Goal: Information Seeking & Learning: Learn about a topic

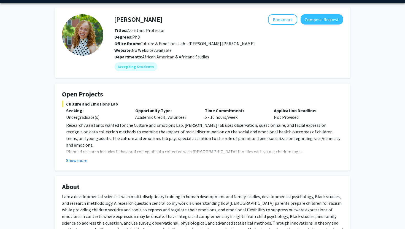
scroll to position [24, 0]
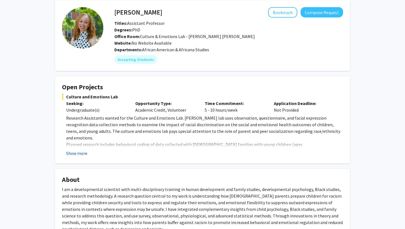
click at [73, 152] on button "Show more" at bounding box center [76, 153] width 21 height 7
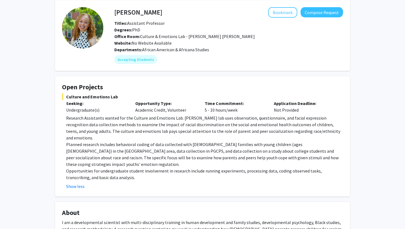
drag, startPoint x: 67, startPoint y: 97, endPoint x: 119, endPoint y: 97, distance: 52.1
click at [119, 97] on span "Culture and Emotions Lab" at bounding box center [202, 96] width 281 height 7
copy span "Culture and Emotions Lab"
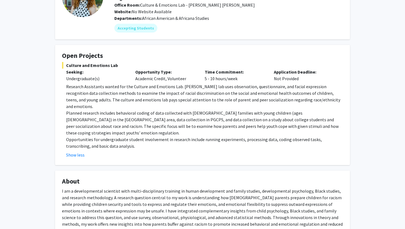
scroll to position [0, 0]
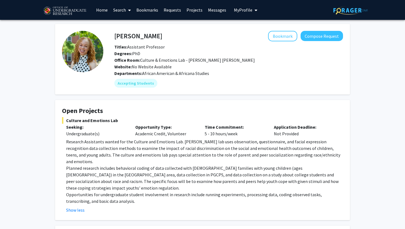
click at [132, 103] on fg-card "Open Projects Culture and Emotions Lab Seeking: Undergraduate(s) Opportunity Ty…" at bounding box center [202, 160] width 295 height 120
click at [118, 44] on div "Titles: Assistant Professor" at bounding box center [228, 47] width 237 height 7
click at [122, 31] on h4 "Angel Dunbar" at bounding box center [138, 36] width 48 height 10
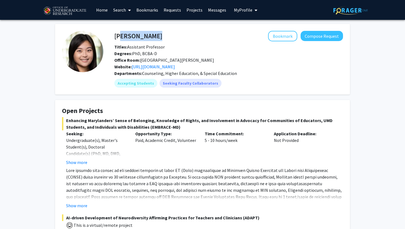
drag, startPoint x: 116, startPoint y: 38, endPoint x: 170, endPoint y: 37, distance: 53.7
click at [170, 38] on div "Veronica Kang Bookmark Compose Request" at bounding box center [228, 36] width 237 height 10
click at [170, 37] on div "Bookmark Compose Request" at bounding box center [252, 36] width 181 height 10
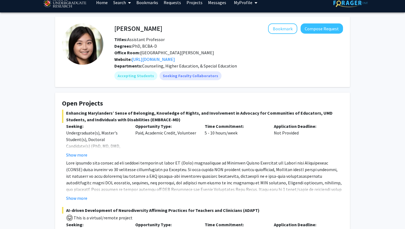
drag, startPoint x: 128, startPoint y: 126, endPoint x: 162, endPoint y: 126, distance: 33.6
click at [162, 123] on span "Enhancing Marylanders’ Sense of Belonging, Knowledge of Rights, and Involvement…" at bounding box center [202, 116] width 281 height 13
copy span "(EMBRACE-MD)"
drag, startPoint x: 116, startPoint y: 29, endPoint x: 163, endPoint y: 29, distance: 46.6
click at [163, 29] on div "Veronica Kang Bookmark Compose Request" at bounding box center [228, 28] width 237 height 10
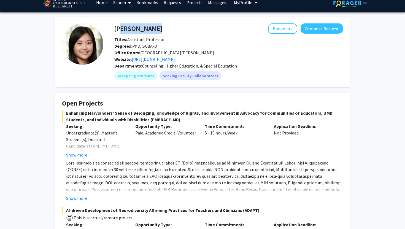
scroll to position [8, 0]
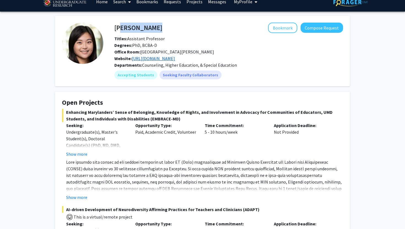
click at [148, 57] on link "https://education.umd.edu/research-and-impact/labs/autism-family-culture-and-co…" at bounding box center [153, 59] width 43 height 6
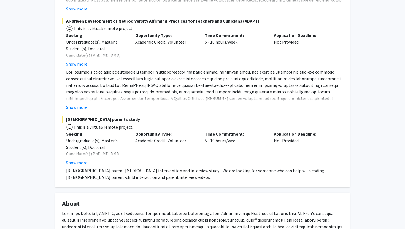
scroll to position [198, 0]
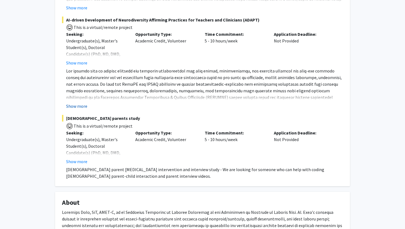
click at [75, 109] on button "Show more" at bounding box center [76, 106] width 21 height 7
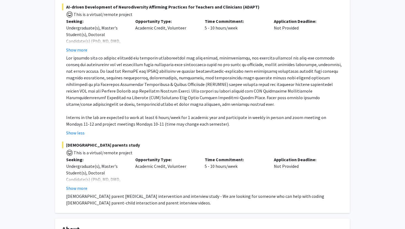
scroll to position [213, 0]
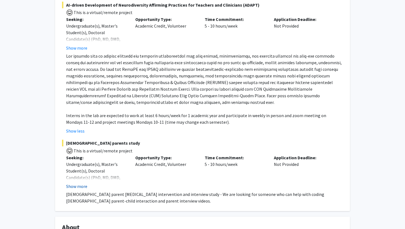
click at [82, 190] on button "Show more" at bounding box center [76, 186] width 21 height 7
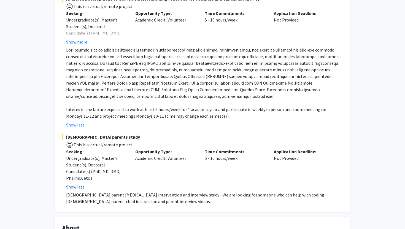
scroll to position [216, 0]
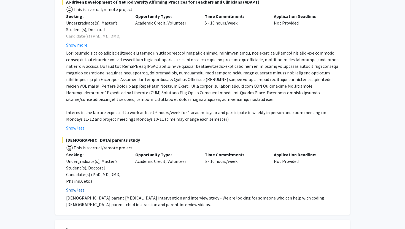
click at [77, 193] on button "Show less" at bounding box center [75, 190] width 18 height 7
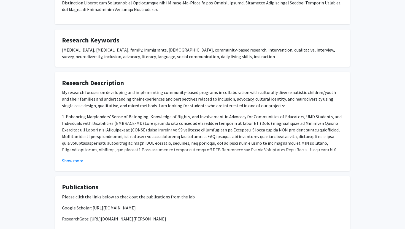
scroll to position [487, 0]
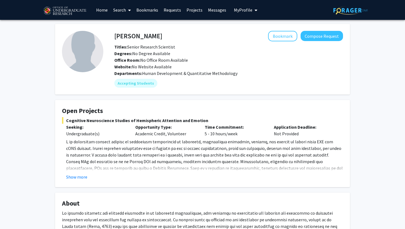
drag, startPoint x: 68, startPoint y: 120, endPoint x: 206, endPoint y: 120, distance: 138.6
click at [206, 120] on span "Cognitive Neuroscience Studies of Hemispheric Attention and Emotion" at bounding box center [202, 120] width 281 height 7
drag, startPoint x: 66, startPoint y: 120, endPoint x: 224, endPoint y: 119, distance: 158.2
click at [224, 119] on span "Cognitive Neuroscience Studies of Hemispheric Attention and Emotion" at bounding box center [202, 120] width 281 height 7
copy span "Cognitive Neuroscience Studies of Hemispheric Attention and Emotion"
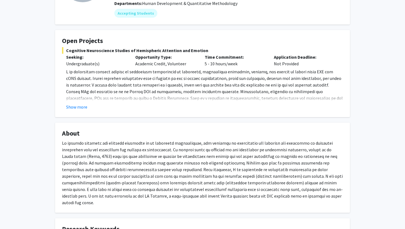
scroll to position [71, 0]
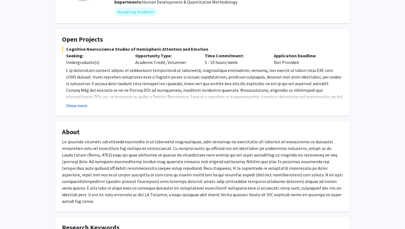
click at [80, 106] on button "Show more" at bounding box center [76, 105] width 21 height 7
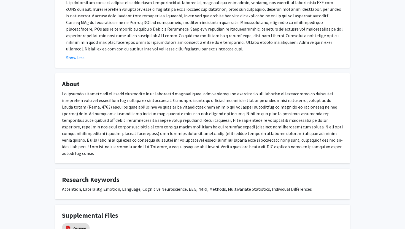
scroll to position [188, 0]
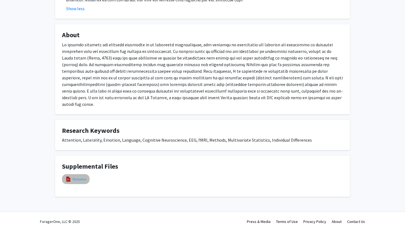
click at [75, 176] on link "Resume" at bounding box center [80, 179] width 14 height 6
select select "custom"
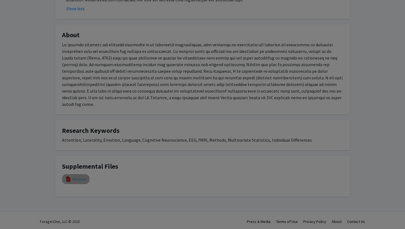
type input "0"
select select "custom"
type input "1"
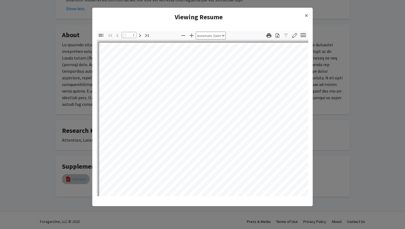
select select "page-width"
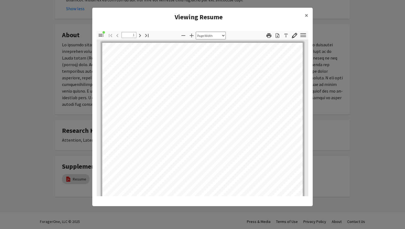
click at [70, 112] on modal-container "Viewing Resume × Thumbnails Document Outline Attachments Layers Current Outline…" at bounding box center [202, 114] width 405 height 229
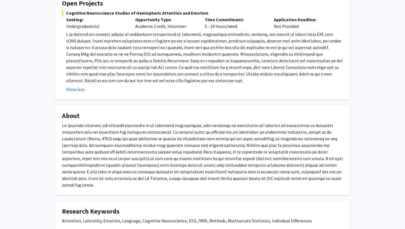
scroll to position [88, 0]
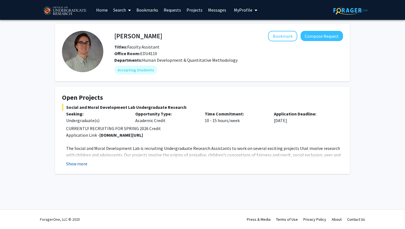
click at [79, 164] on button "Show more" at bounding box center [76, 163] width 21 height 7
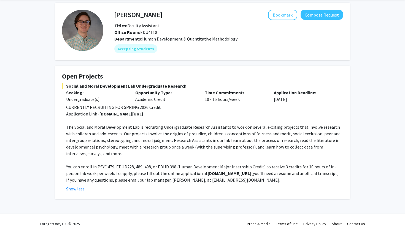
scroll to position [22, 0]
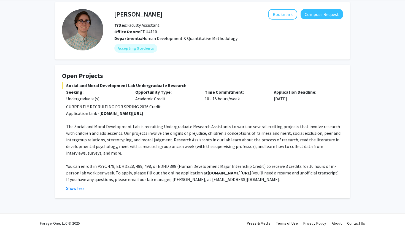
drag, startPoint x: 190, startPoint y: 172, endPoint x: 232, endPoint y: 173, distance: 41.9
click at [232, 173] on p "You can enroll in PSYC 479, EDHD228, 489, 498, or EDHD 398 (Human Development M…" at bounding box center [204, 173] width 277 height 20
copy strong "[DOMAIN_NAME][URL]"
drag, startPoint x: 184, startPoint y: 181, endPoint x: 224, endPoint y: 179, distance: 39.7
click at [198, 181] on p "You can enroll in PSYC 479, EDHD228, 489, 498, or EDHD 398 (Human Development M…" at bounding box center [204, 173] width 277 height 20
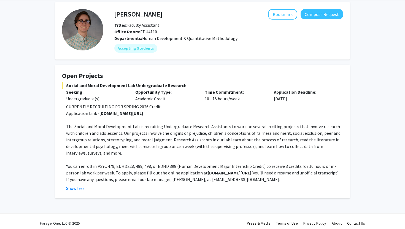
click at [230, 179] on p "You can enroll in PSYC 479, EDHD228, 489, 498, or EDHD 398 (Human Development M…" at bounding box center [204, 173] width 277 height 20
drag, startPoint x: 185, startPoint y: 181, endPoint x: 226, endPoint y: 180, distance: 41.1
click at [226, 180] on p "You can enroll in PSYC 479, EDHD228, 489, 498, or EDHD 398 (Human Development M…" at bounding box center [204, 173] width 277 height 20
copy p "npearl@umd.edu."
drag, startPoint x: 67, startPoint y: 86, endPoint x: 202, endPoint y: 84, distance: 134.5
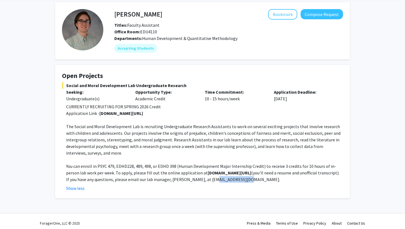
click at [204, 84] on span "Social and Moral Development Lab Undergraduate Research" at bounding box center [202, 85] width 281 height 7
copy span "Social and Moral Development Lab Undergraduate Research"
drag, startPoint x: 99, startPoint y: 114, endPoint x: 193, endPoint y: 115, distance: 93.7
click at [193, 115] on p "Application Link - go.umd.edu/killenlab" at bounding box center [204, 113] width 277 height 7
copy strong "go.umd.edu/killenlab"
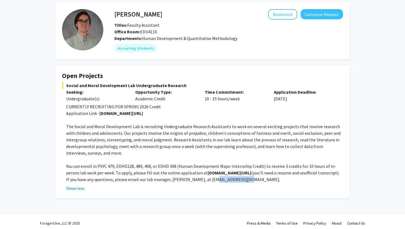
scroll to position [0, 0]
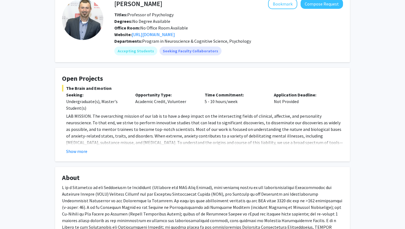
scroll to position [31, 0]
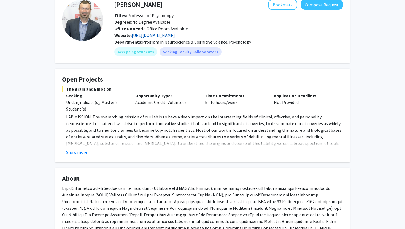
click at [165, 35] on link "[URL][DOMAIN_NAME]" at bounding box center [153, 36] width 43 height 6
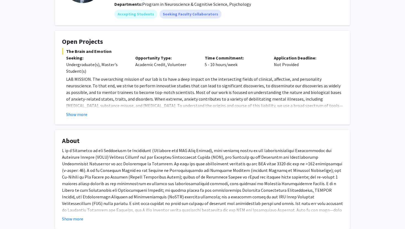
scroll to position [70, 0]
click at [67, 216] on button "Show more" at bounding box center [72, 218] width 21 height 7
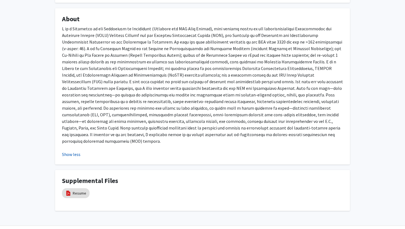
scroll to position [201, 0]
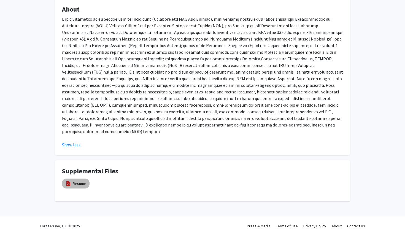
click at [72, 179] on mat-chip "Resume" at bounding box center [76, 184] width 28 height 10
click at [79, 181] on link "Resume" at bounding box center [80, 184] width 14 height 6
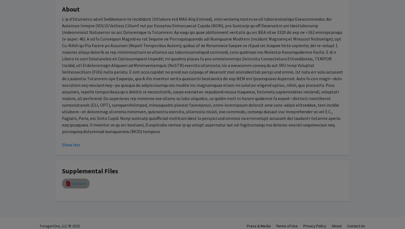
select select "custom"
type input "0"
select select "custom"
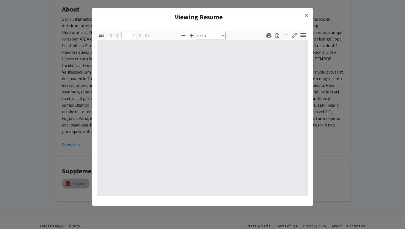
type input "1"
select select "auto"
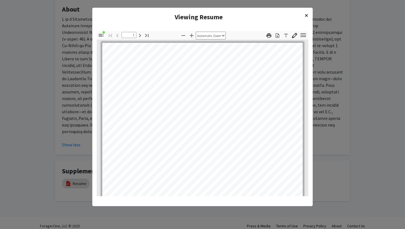
click at [308, 16] on span "×" at bounding box center [307, 15] width 4 height 9
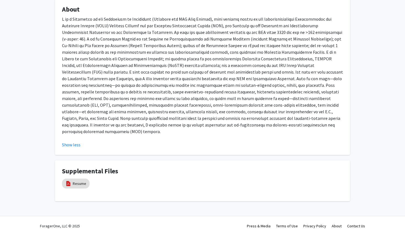
click at [338, 77] on modal-container "Viewing Resume × Thumbnails Document Outline Attachments Layers Current Outline…" at bounding box center [202, 114] width 405 height 229
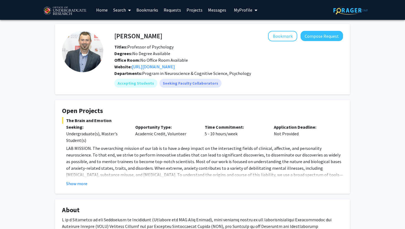
drag, startPoint x: 68, startPoint y: 121, endPoint x: 123, endPoint y: 121, distance: 55.4
click at [123, 121] on span "The Brain and Emotion" at bounding box center [202, 120] width 281 height 7
click at [115, 121] on span "The Brain and Emotion" at bounding box center [202, 120] width 281 height 7
drag, startPoint x: 66, startPoint y: 119, endPoint x: 112, endPoint y: 119, distance: 45.5
click at [112, 119] on span "The Brain and Emotion" at bounding box center [202, 120] width 281 height 7
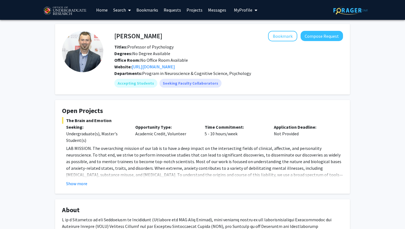
copy span "The Brain and Emotion"
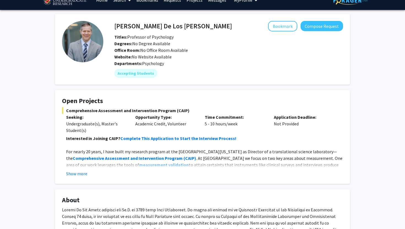
scroll to position [12, 0]
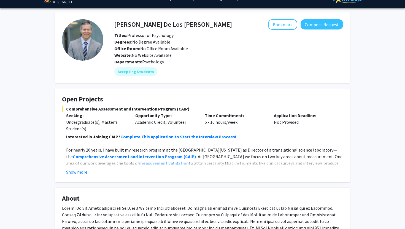
drag, startPoint x: 68, startPoint y: 110, endPoint x: 186, endPoint y: 109, distance: 118.8
click at [186, 109] on span "Comprehensive Assessment and Intervention Program (CAIP)" at bounding box center [202, 109] width 281 height 7
copy span "omprehensive Assessment and Intervention Program (CAIP)"
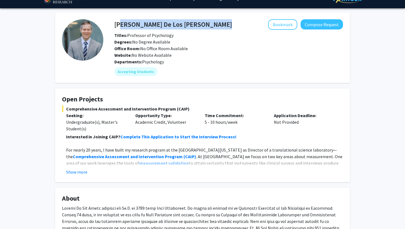
drag, startPoint x: 116, startPoint y: 25, endPoint x: 204, endPoint y: 26, distance: 87.9
click at [204, 26] on div "Andres De Los Reyes Bookmark Compose Request" at bounding box center [228, 24] width 237 height 10
copy h4 "ndres De Los Reyes"
drag, startPoint x: 115, startPoint y: 28, endPoint x: 227, endPoint y: 28, distance: 112.1
click at [227, 28] on div "Andres De Los Reyes Bookmark Compose Request" at bounding box center [228, 24] width 237 height 10
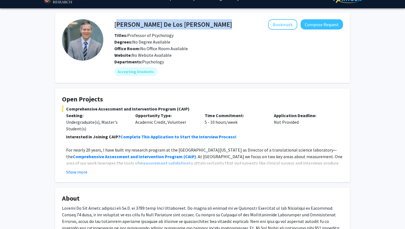
copy h4 "Andres De Los Reyes"
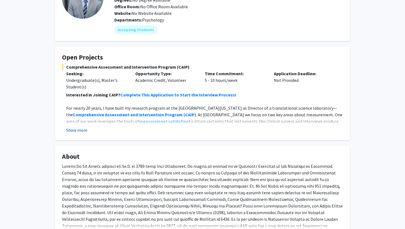
click at [78, 131] on button "Show more" at bounding box center [76, 130] width 21 height 7
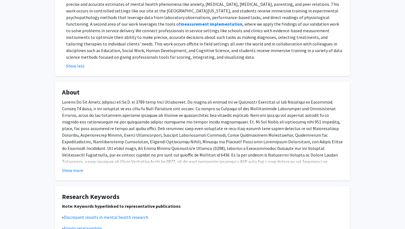
scroll to position [180, 0]
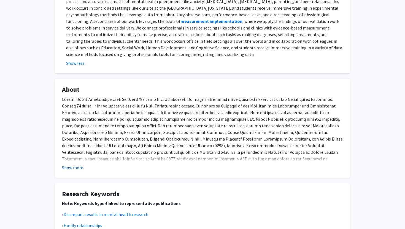
click at [74, 164] on fg-read-more "Show more" at bounding box center [202, 133] width 281 height 75
click at [73, 169] on button "Show more" at bounding box center [72, 167] width 21 height 7
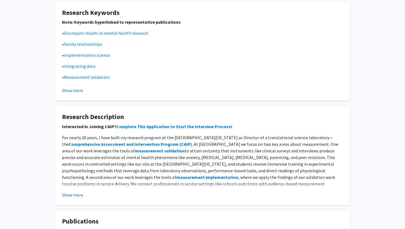
scroll to position [437, 0]
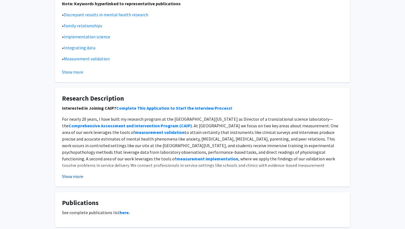
click at [73, 178] on button "Show more" at bounding box center [72, 176] width 21 height 7
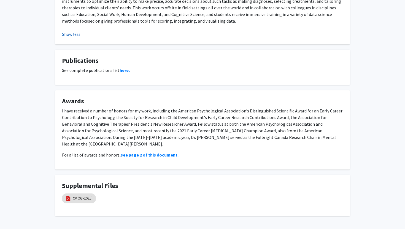
scroll to position [616, 0]
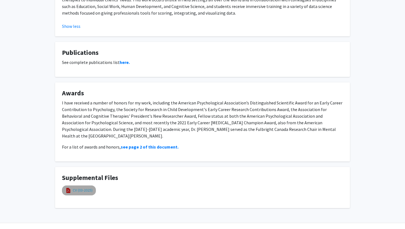
click at [75, 187] on link "CV (03-2025)" at bounding box center [83, 190] width 20 height 6
select select "custom"
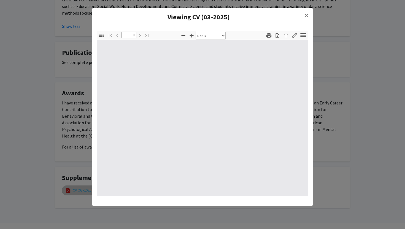
type input "1"
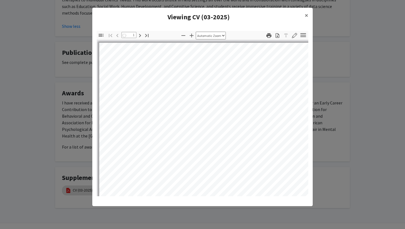
select select "auto"
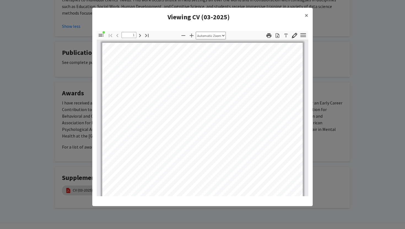
click at [83, 93] on modal-container "Viewing CV (03-2025) × Thumbnails Document Outline Attachments Layers Current O…" at bounding box center [202, 114] width 405 height 229
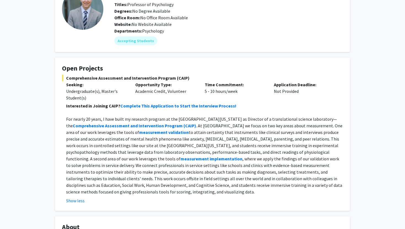
scroll to position [43, 0]
click at [189, 157] on p "For nearly 20 years, I have built my research program at the University of Mary…" at bounding box center [204, 154] width 277 height 79
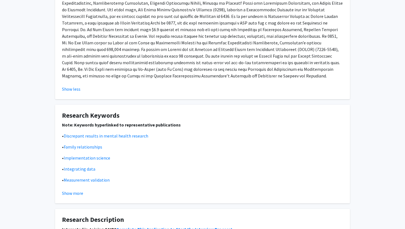
scroll to position [386, 0]
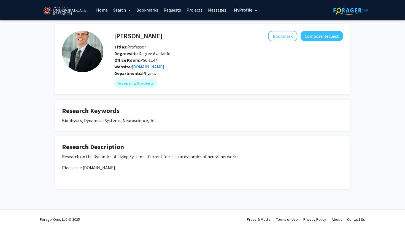
click at [91, 96] on div "[PERSON_NAME] Bookmark Compose Request Titles: Professor Degrees: No Degree Ava…" at bounding box center [202, 106] width 303 height 165
drag, startPoint x: 63, startPoint y: 156, endPoint x: 142, endPoint y: 159, distance: 79.1
click at [142, 158] on p "Research on the Dynamics of Living Systems. Current focus is on dynamics of neu…" at bounding box center [202, 156] width 281 height 7
copy p "Research on the Dynamics of Living Systems"
drag, startPoint x: 116, startPoint y: 37, endPoint x: 199, endPoint y: 39, distance: 83.0
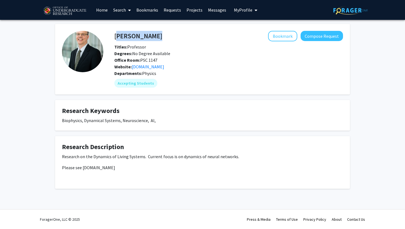
click at [199, 39] on div "Wolfgang Losert Bookmark Compose Request" at bounding box center [228, 36] width 237 height 10
copy h4 "Wolfgang Losert"
click at [154, 65] on link "losertlab.umd.edu" at bounding box center [148, 67] width 33 height 6
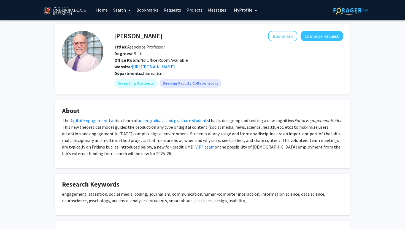
click at [122, 33] on h4 "[PERSON_NAME]" at bounding box center [138, 36] width 48 height 10
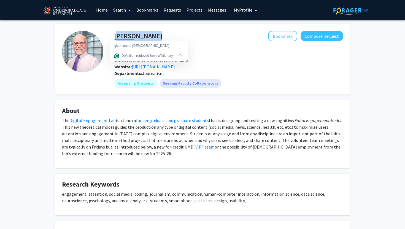
click at [122, 33] on h4 "[PERSON_NAME]" at bounding box center [138, 36] width 48 height 10
copy h4 "[PERSON_NAME]"
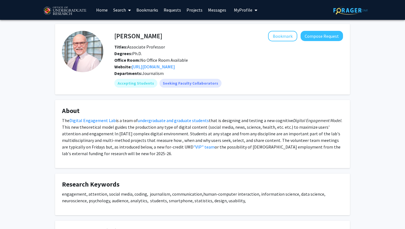
click at [171, 108] on h4 "About" at bounding box center [202, 111] width 281 height 8
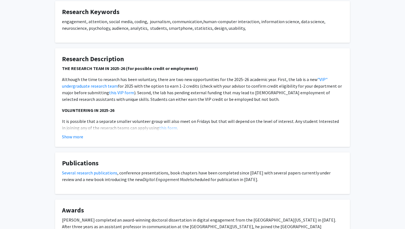
scroll to position [179, 0]
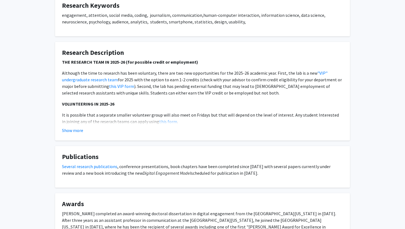
click at [74, 134] on fg-card "Research Description THE RESEARCH TEAM IN 2025-26 (for possible credit or emplo…" at bounding box center [202, 91] width 295 height 99
click at [74, 130] on button "Show more" at bounding box center [72, 130] width 21 height 7
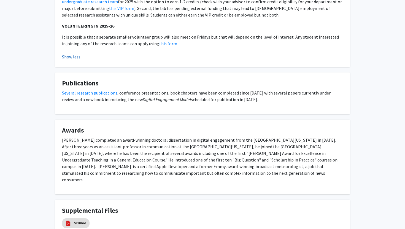
scroll to position [257, 0]
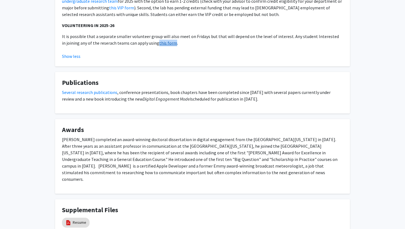
copy link "this form"
click at [163, 42] on link "this form" at bounding box center [168, 43] width 18 height 6
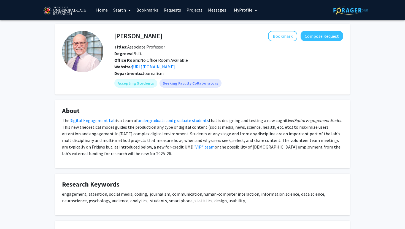
click at [69, 120] on span "The Digital Engagement Lab is a team of undergraduate and graduate students tha…" at bounding box center [202, 137] width 280 height 39
drag, startPoint x: 69, startPoint y: 120, endPoint x: 114, endPoint y: 121, distance: 44.6
click at [114, 122] on span "The Digital Engagement Lab is a team of undergraduate and graduate students tha…" at bounding box center [202, 137] width 280 height 39
copy span "Digital Engagement Lab"
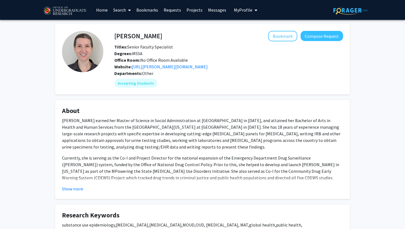
click at [129, 37] on h4 "[PERSON_NAME]" at bounding box center [138, 36] width 48 height 10
copy h4 "[PERSON_NAME]"
click at [186, 66] on link "[URL][PERSON_NAME][DOMAIN_NAME]" at bounding box center [170, 67] width 76 height 6
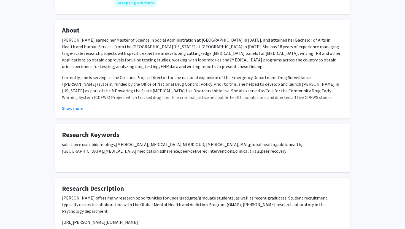
scroll to position [95, 0]
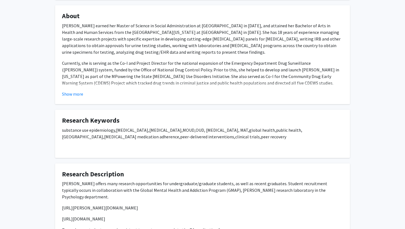
click at [66, 182] on p "[PERSON_NAME] offers many research opportunities for undergraduate/graduate stu…" at bounding box center [202, 190] width 281 height 20
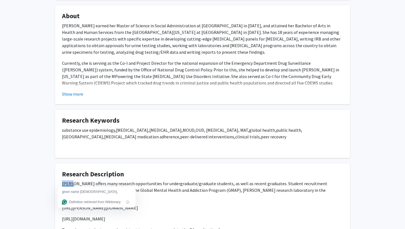
copy p "[PERSON_NAME]"
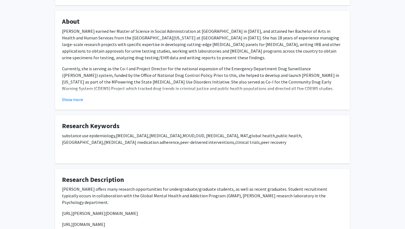
scroll to position [89, 0]
click at [79, 100] on button "Show more" at bounding box center [72, 99] width 21 height 7
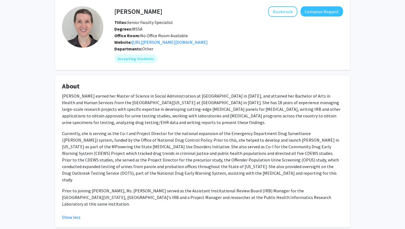
scroll to position [24, 0]
click at [163, 42] on link "[URL][PERSON_NAME][DOMAIN_NAME]" at bounding box center [170, 43] width 76 height 6
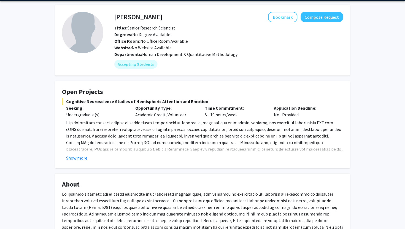
scroll to position [23, 0]
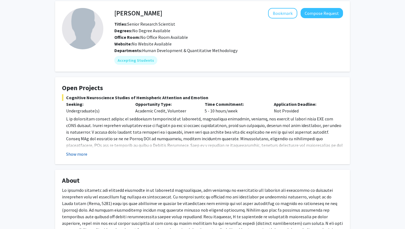
click at [79, 153] on button "Show more" at bounding box center [76, 154] width 21 height 7
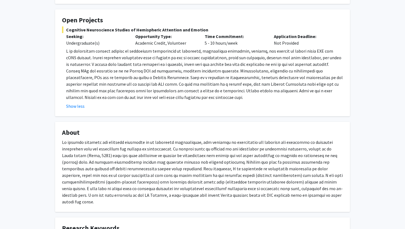
scroll to position [93, 0]
